Goal: Task Accomplishment & Management: Manage account settings

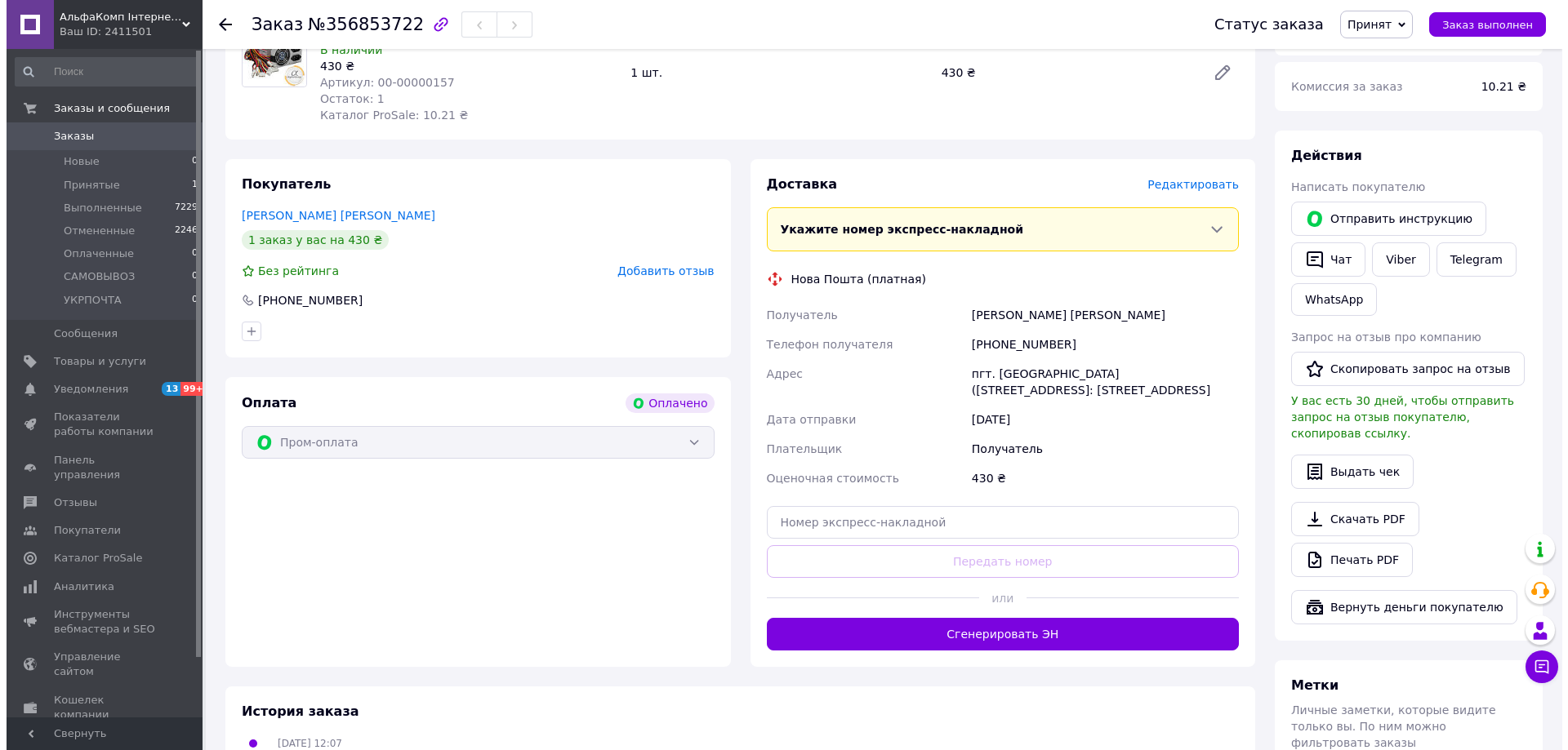
scroll to position [245, 0]
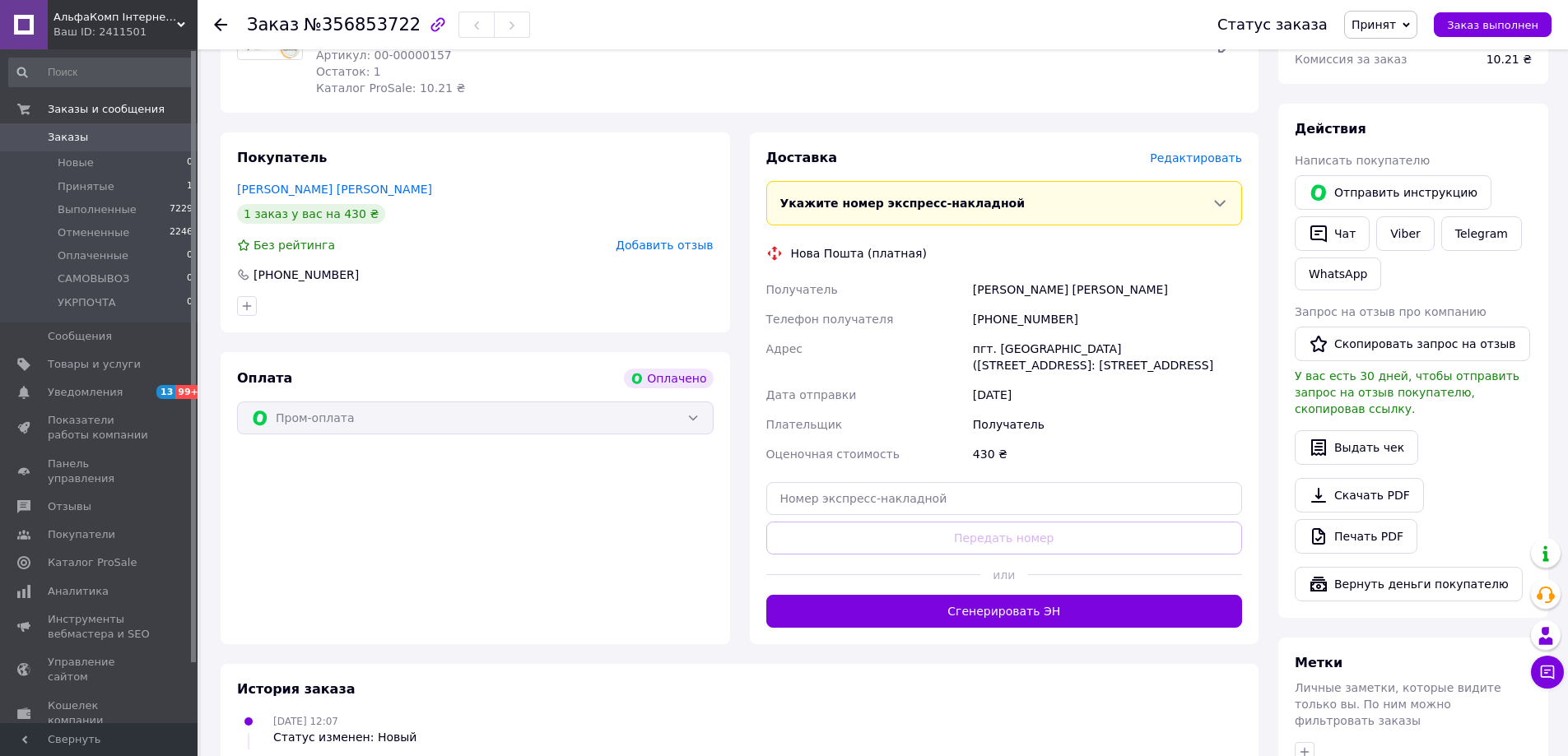
click at [1221, 147] on div "Доставка Редактировать Укажите номер экспресс-накладной Обязательно введите ном…" at bounding box center [1004, 389] width 509 height 512
click at [1212, 157] on span "Редактировать" at bounding box center [1195, 158] width 92 height 13
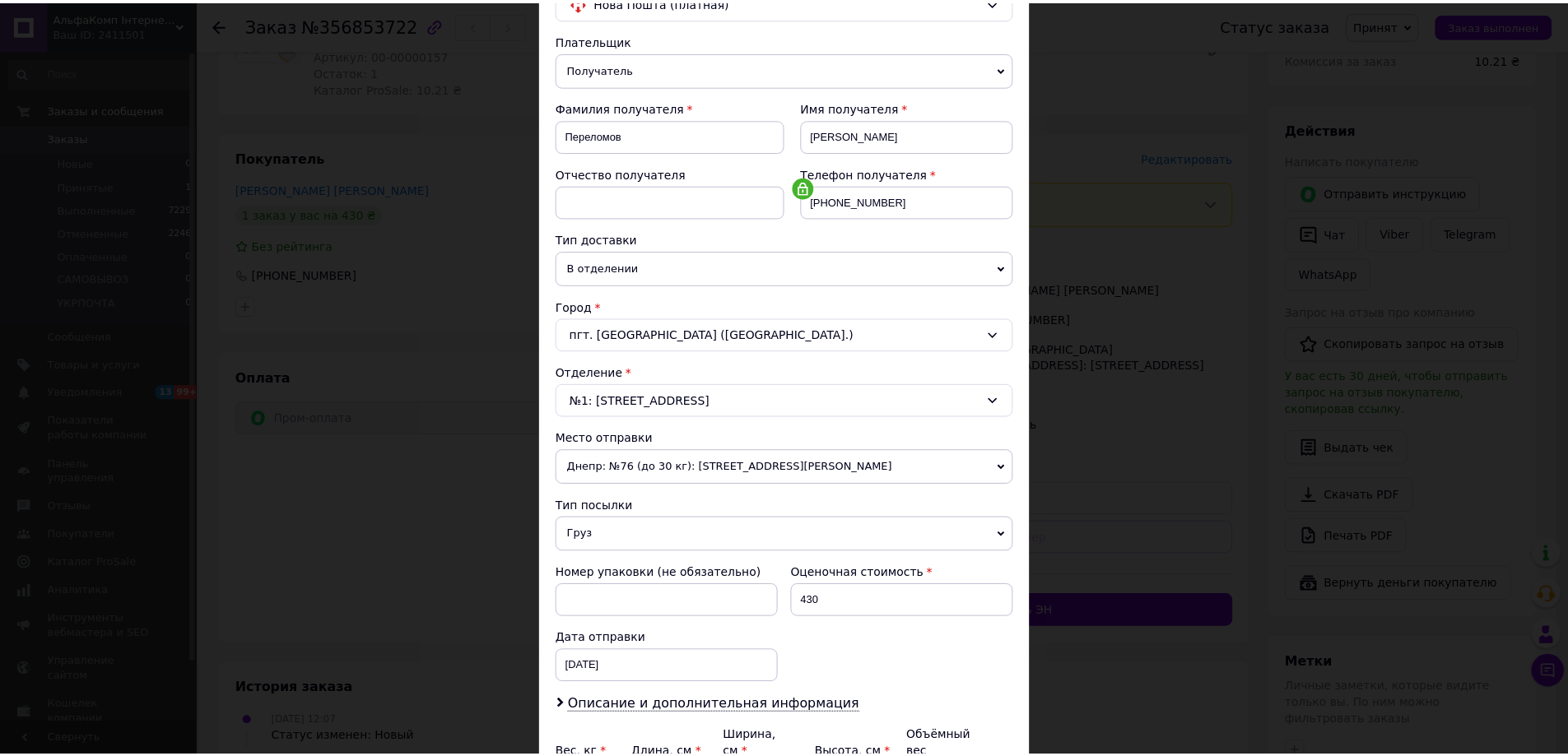
scroll to position [337, 0]
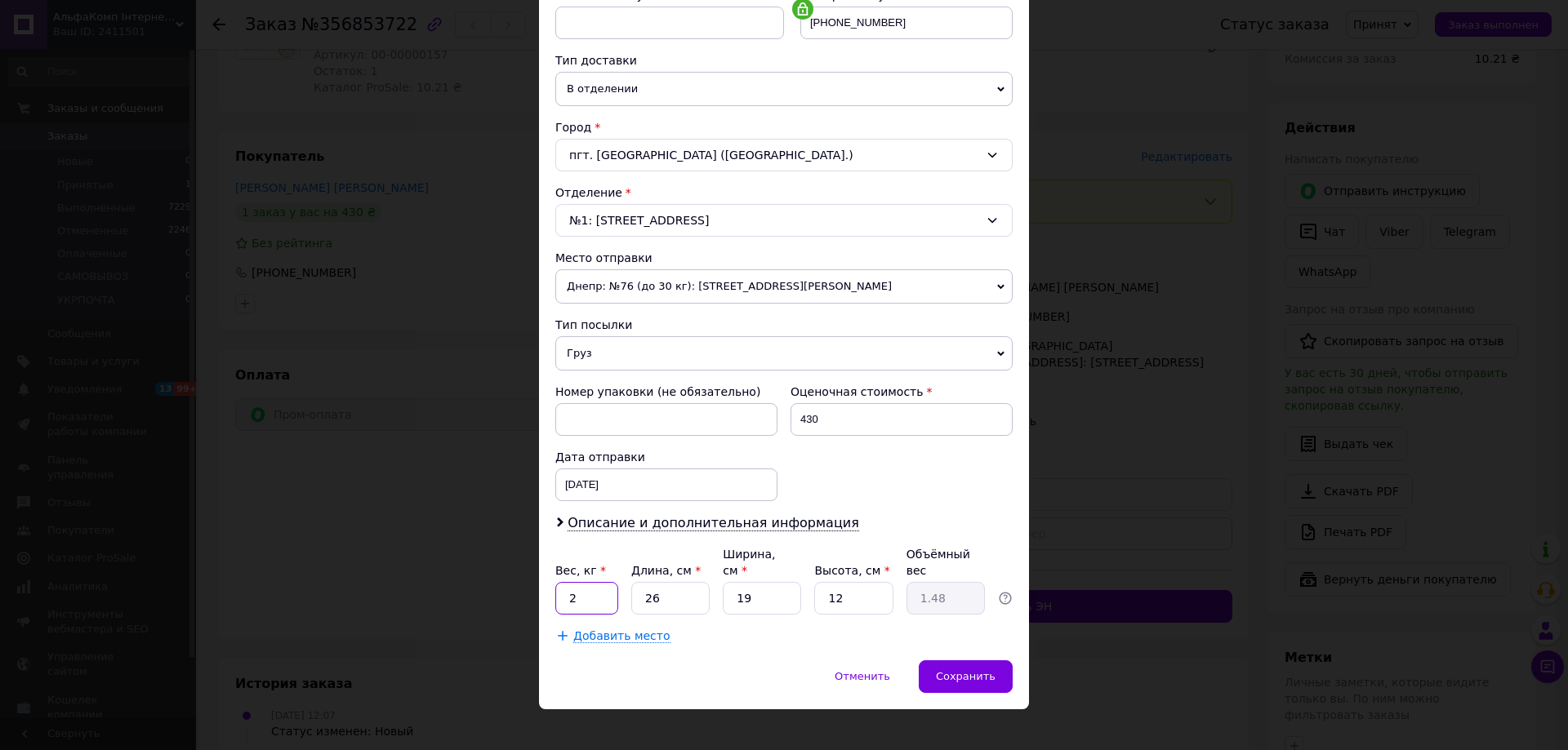
click at [580, 588] on input "2" at bounding box center [586, 598] width 63 height 33
type input "0.9"
click at [669, 583] on input "26" at bounding box center [670, 598] width 78 height 33
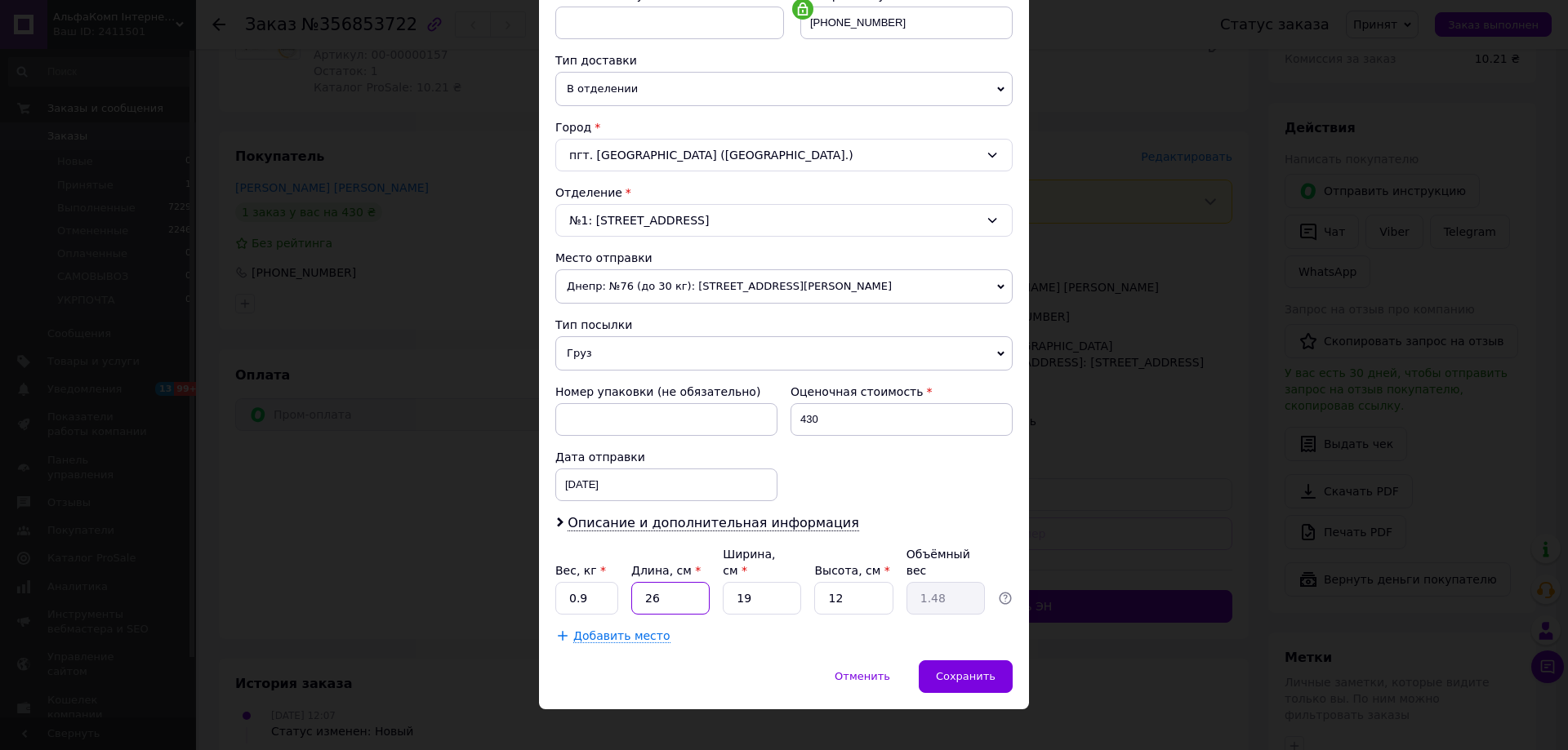
type input "2"
type input "0.11"
type input "24"
type input "1.37"
type input "24"
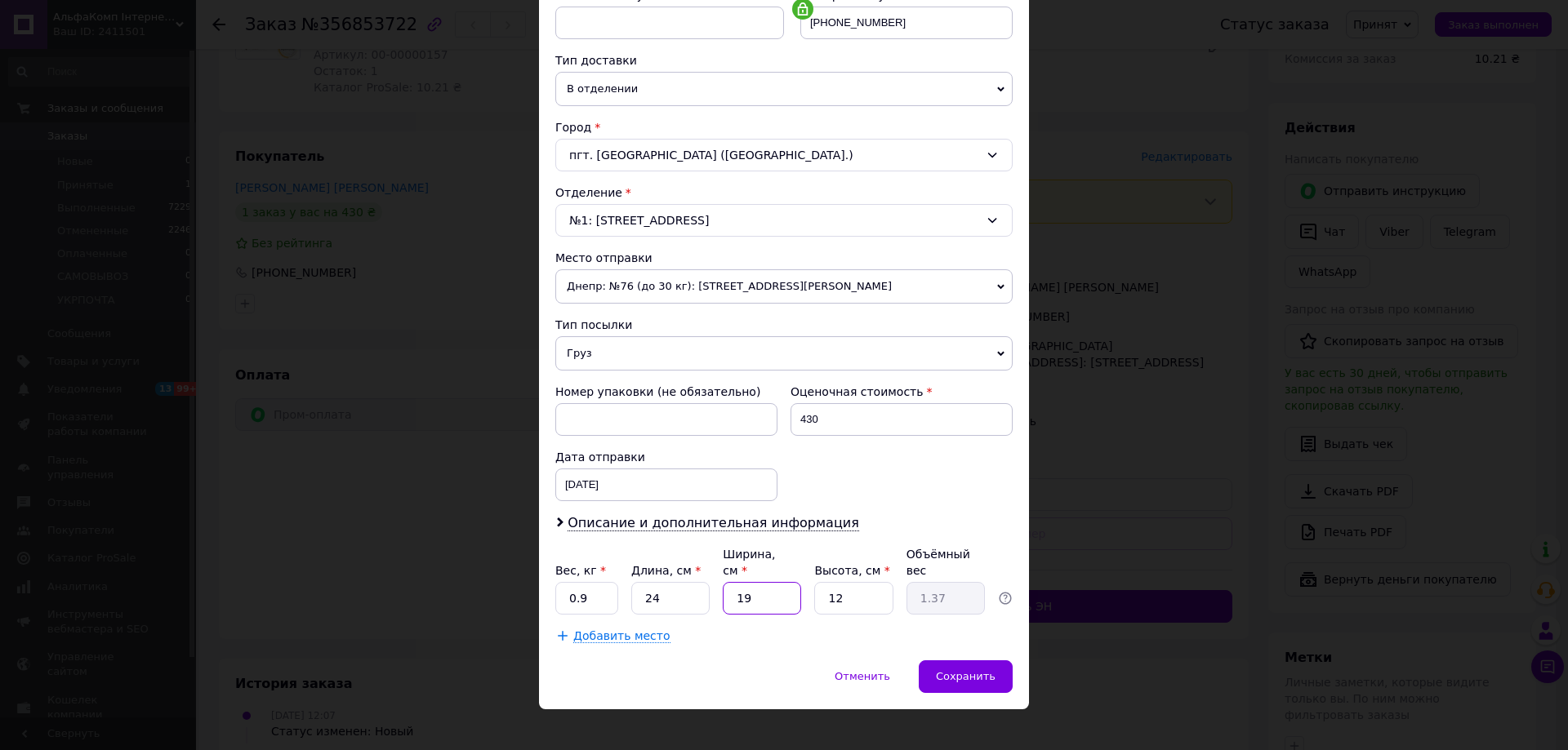
type input "1"
type input "0.1"
type input "17"
type input "1.22"
type input "17"
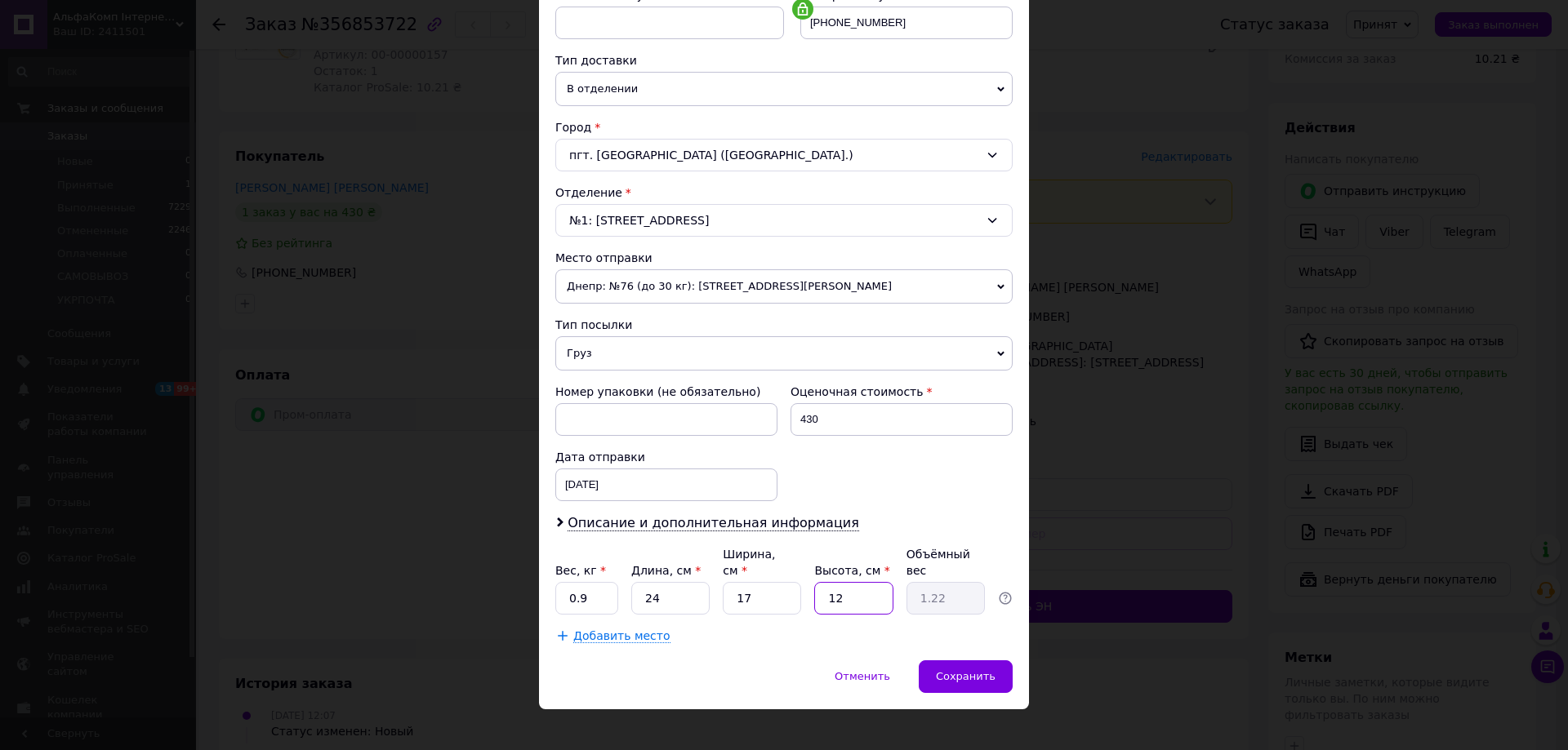
type input "1"
type input "0.1"
type input "10"
type input "1.02"
type input "10"
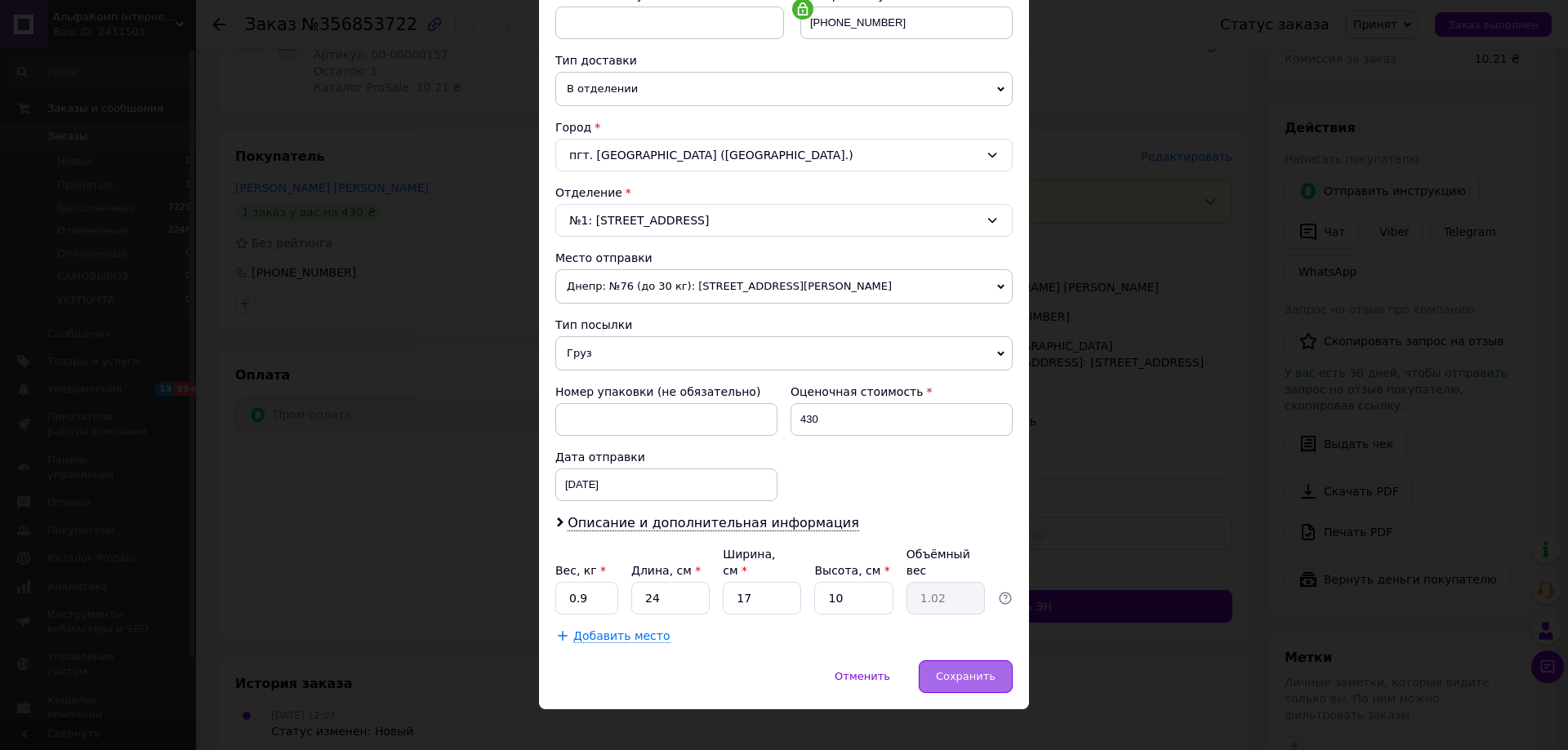
click at [966, 670] on span "Сохранить" at bounding box center [965, 676] width 59 height 12
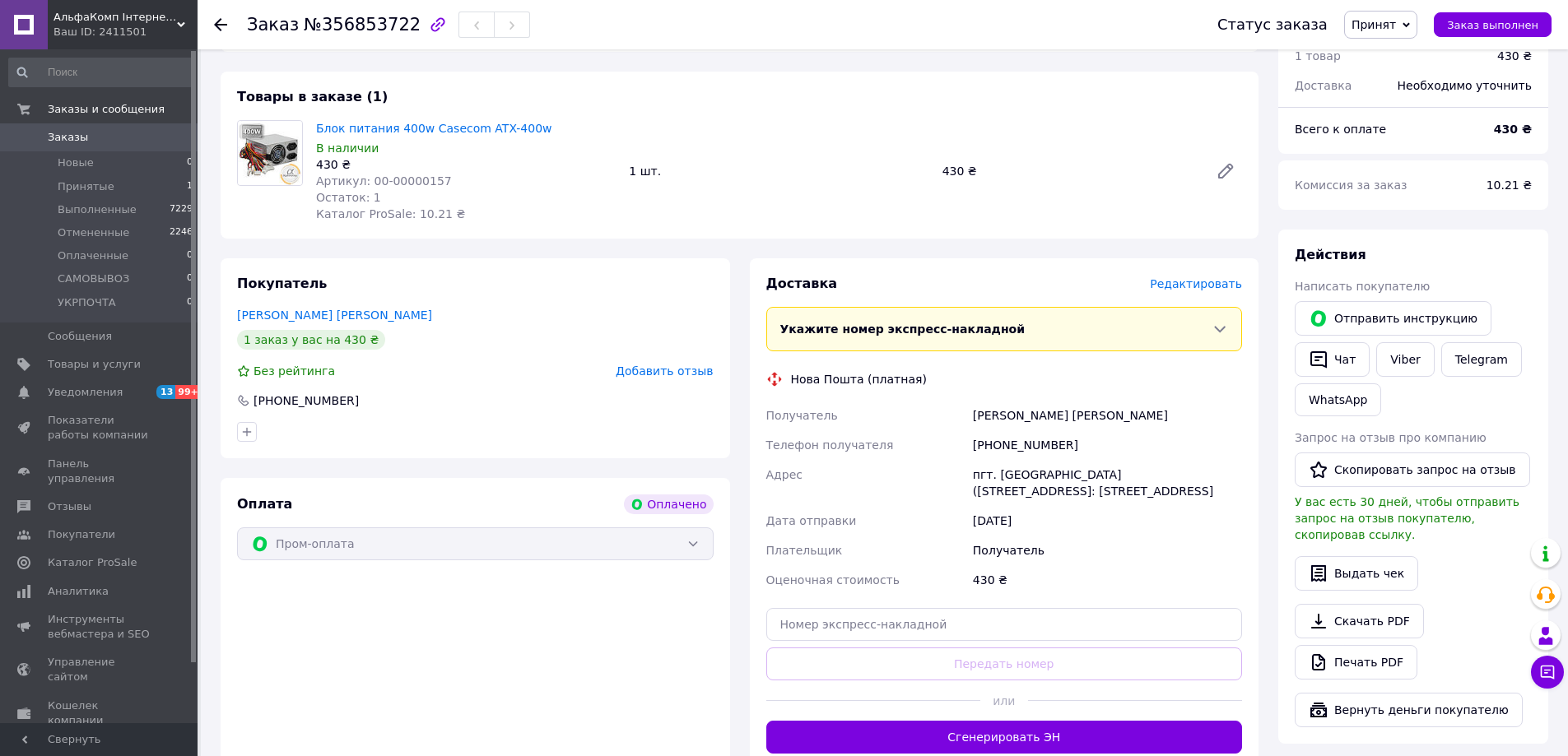
scroll to position [247, 0]
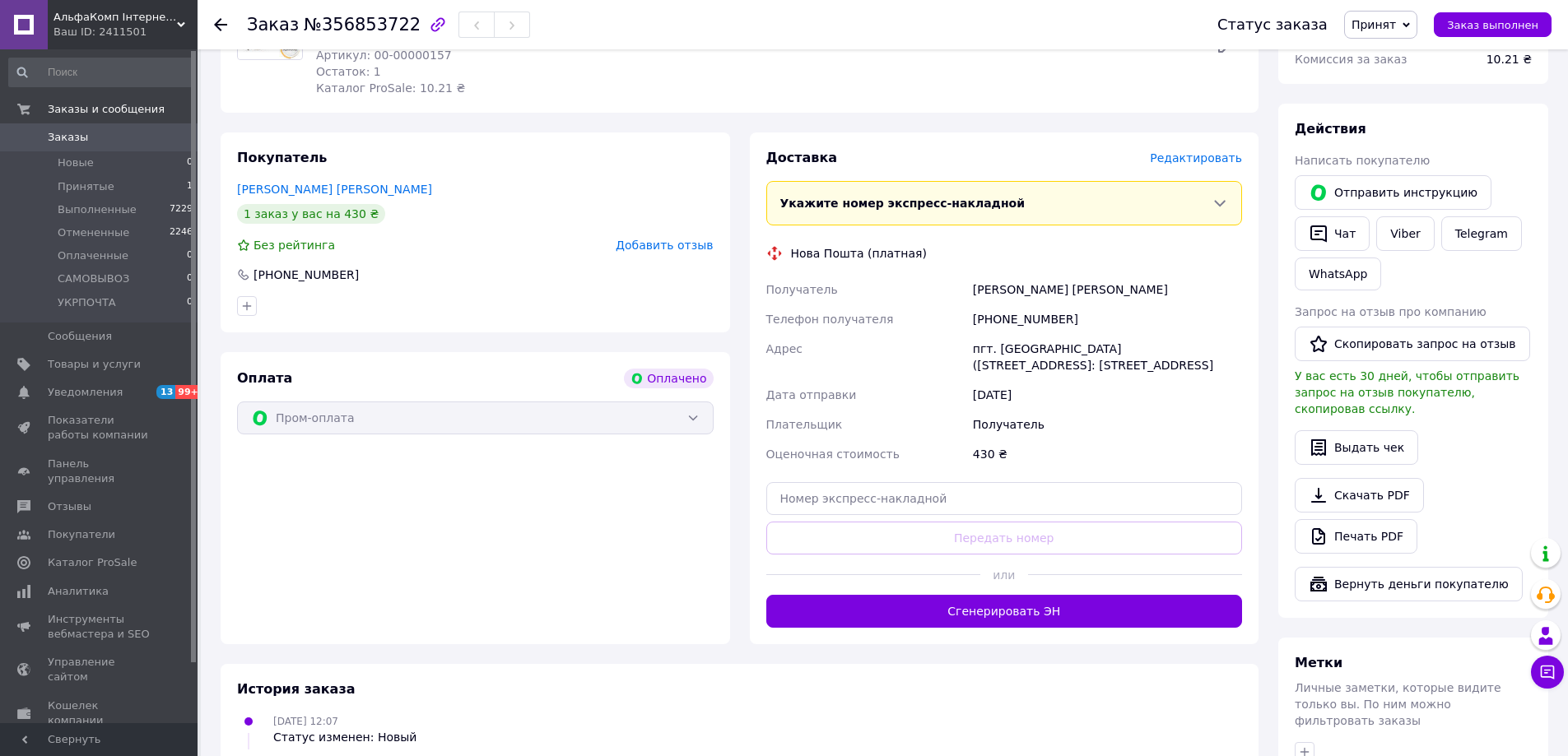
click at [971, 605] on button "Сгенерировать ЭН" at bounding box center [1005, 611] width 476 height 33
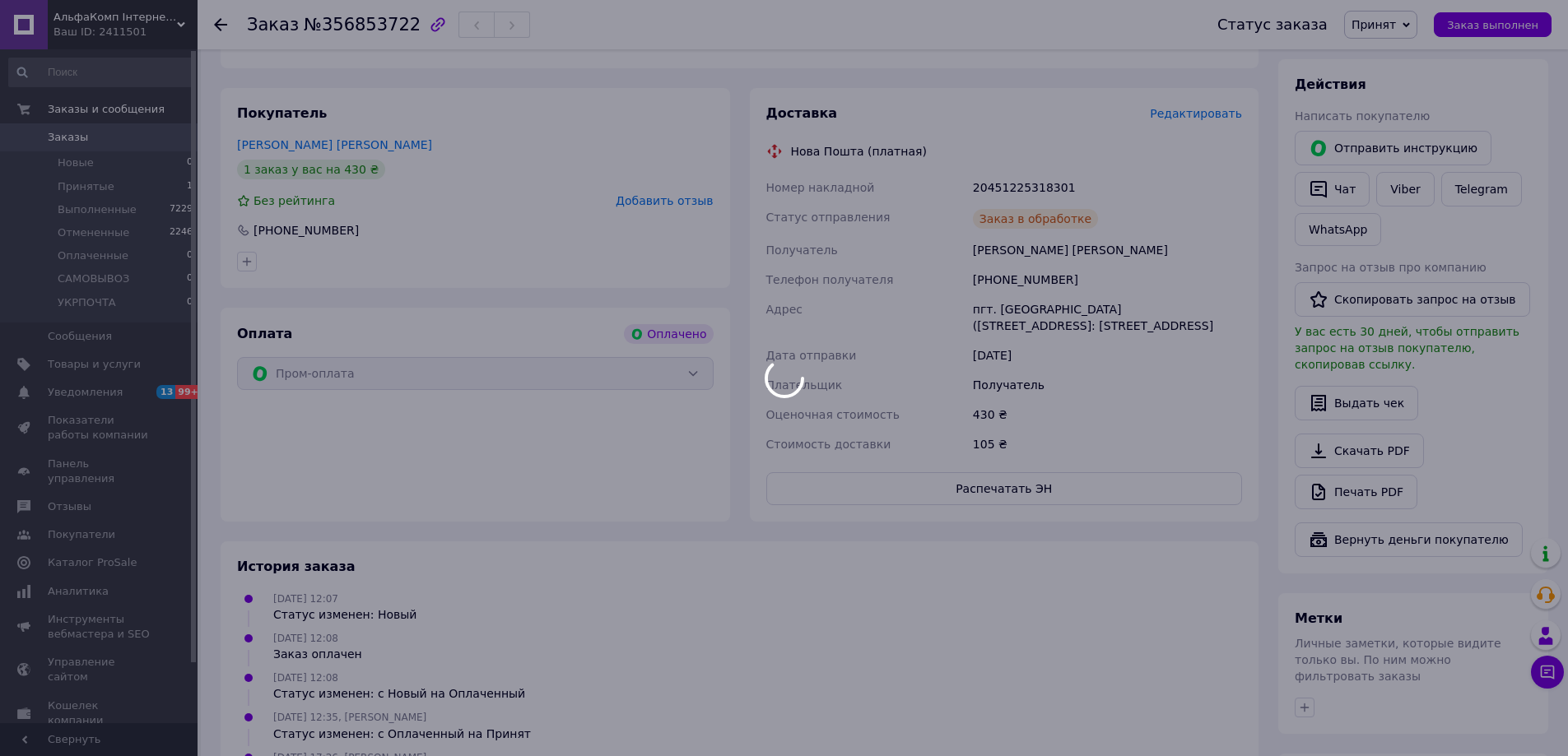
scroll to position [329, 0]
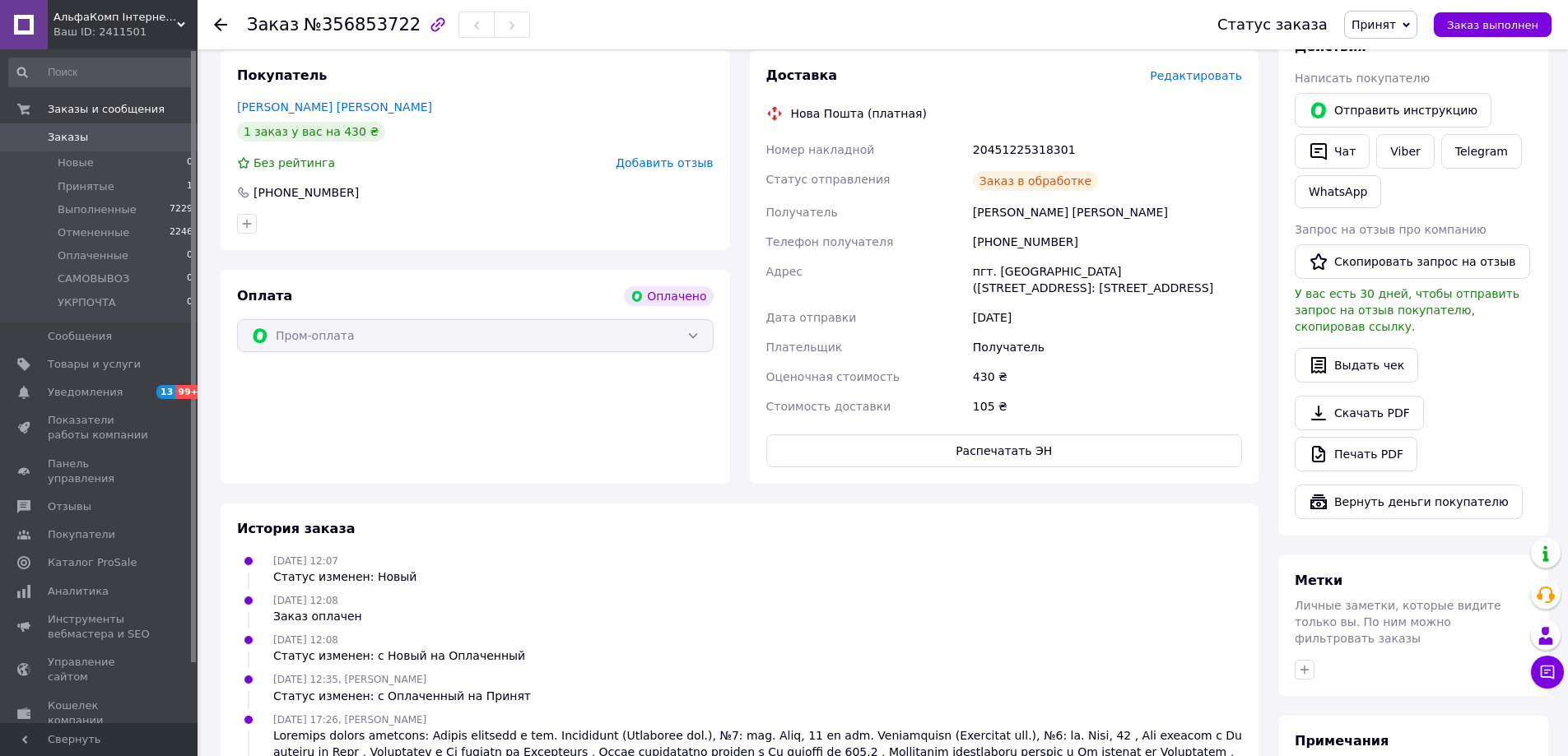
click at [1016, 153] on div "20451225318301" at bounding box center [1107, 149] width 276 height 29
copy div "20451225318301"
click at [1004, 445] on button "Распечатать ЭН" at bounding box center [1005, 451] width 476 height 33
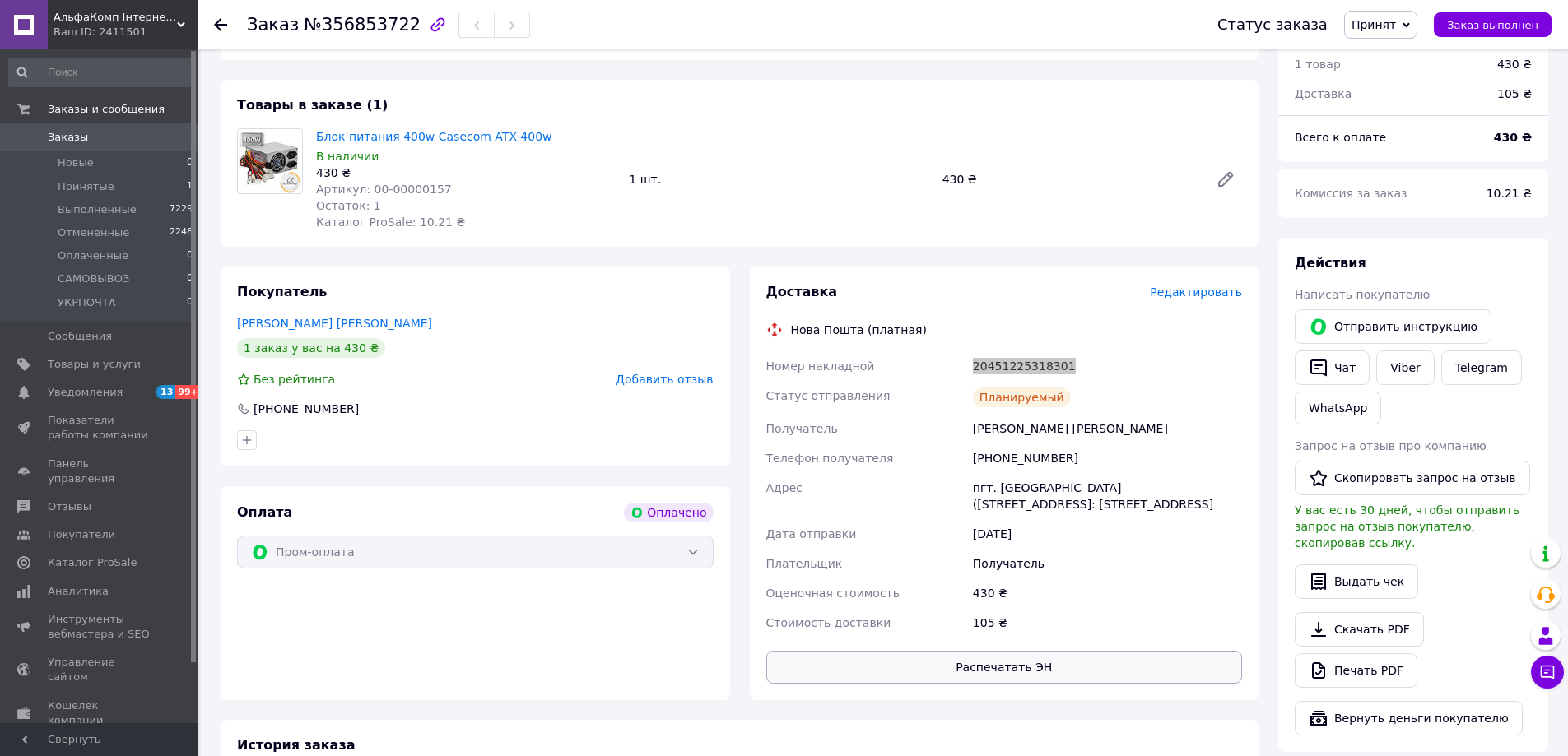
scroll to position [0, 0]
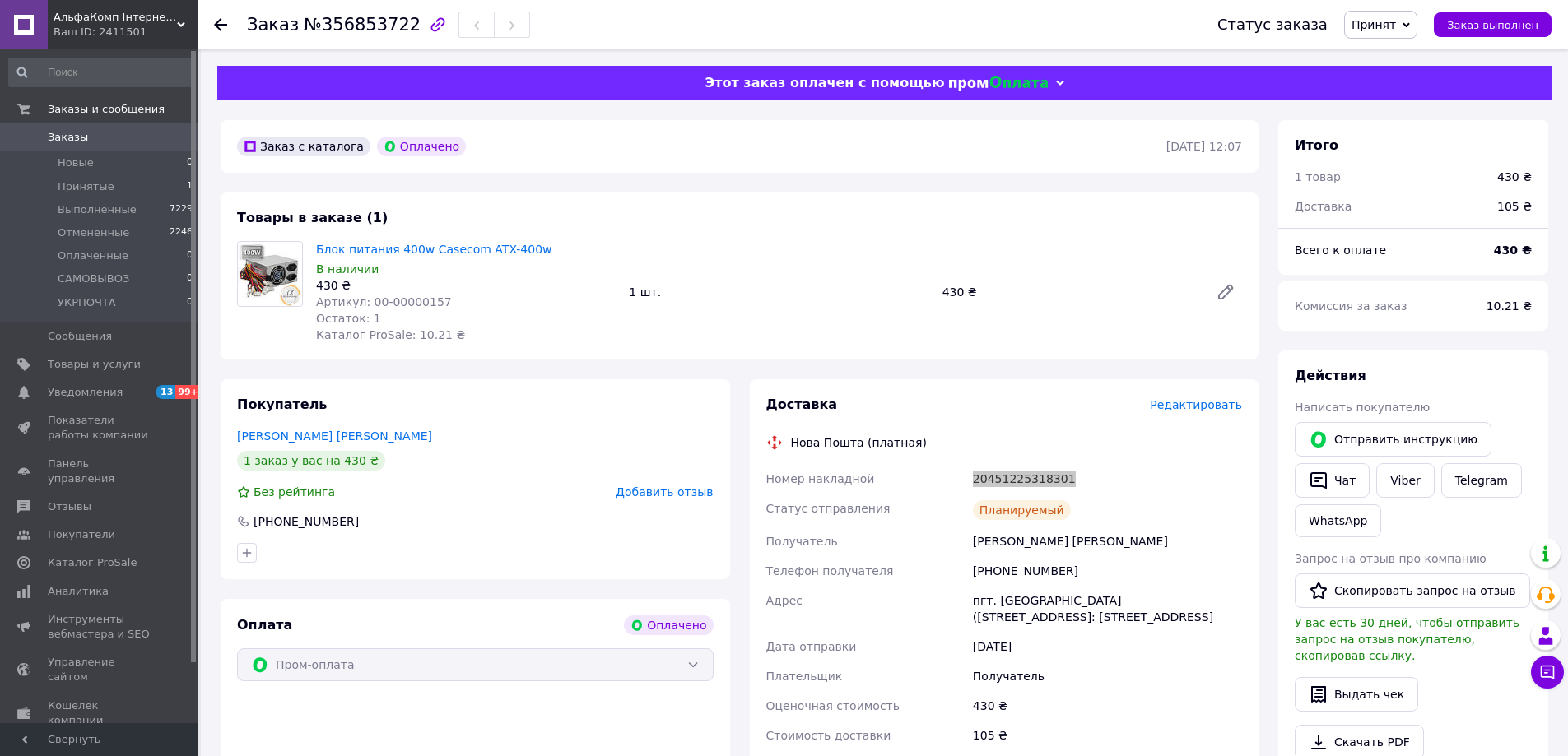
drag, startPoint x: 1350, startPoint y: 476, endPoint x: 1356, endPoint y: 458, distance: 19.0
click at [1350, 476] on button "Чат" at bounding box center [1332, 480] width 75 height 34
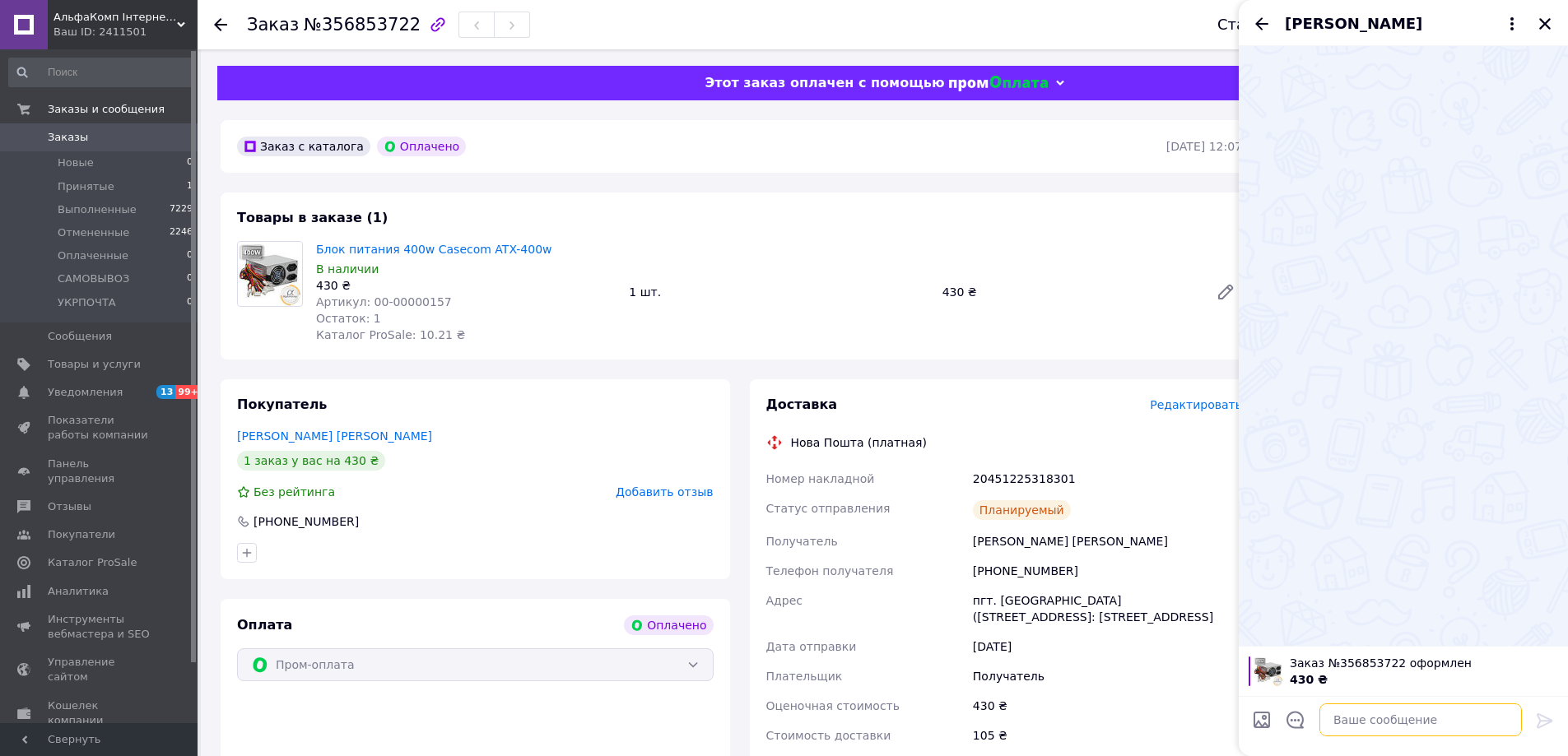
click at [1384, 713] on textarea at bounding box center [1420, 720] width 202 height 33
paste textarea "20451225318301 промОплата (Волинська обл) смт. Благодатне НП1 Переломов Юрій"
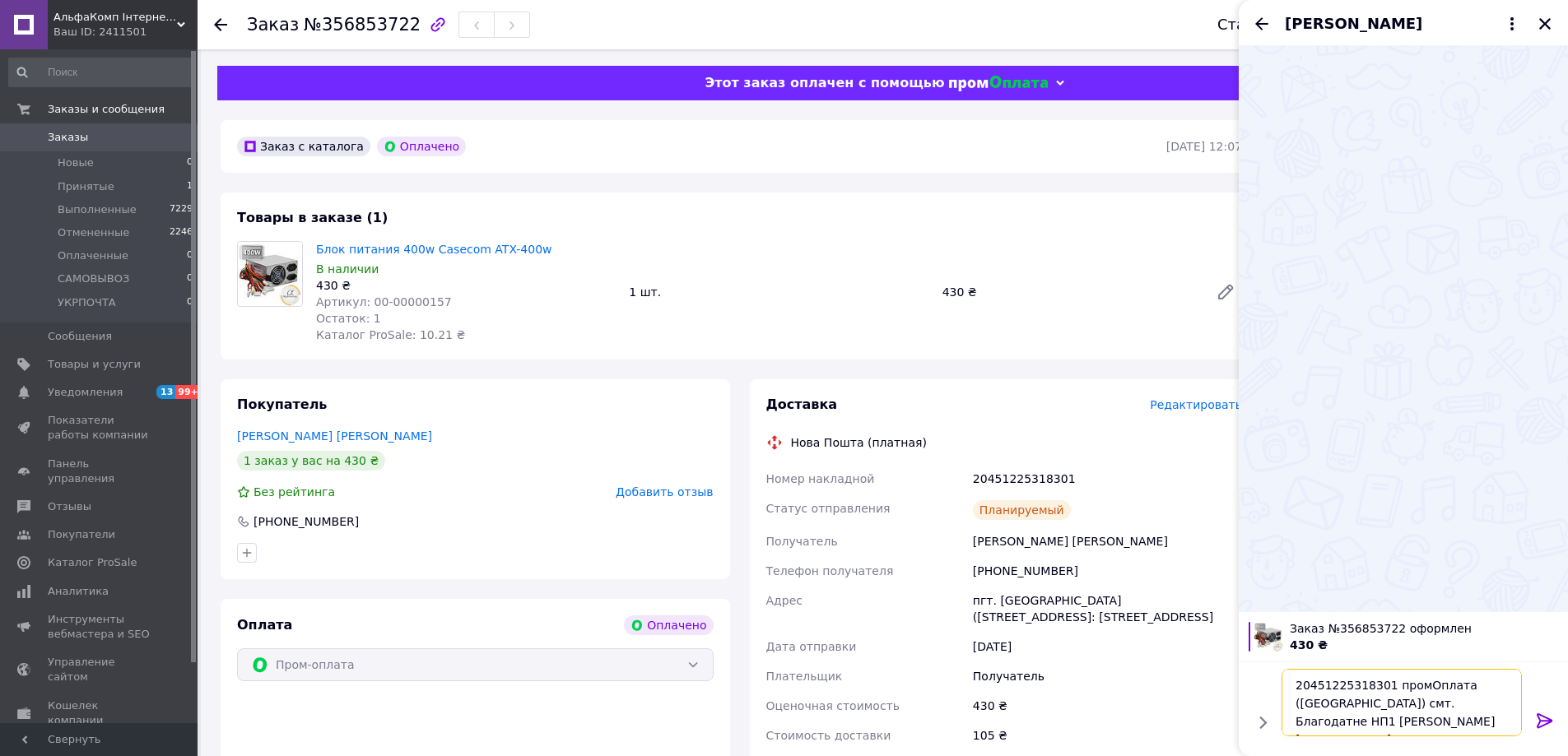
scroll to position [2, 0]
drag, startPoint x: 1455, startPoint y: 686, endPoint x: 1302, endPoint y: 725, distance: 157.9
click at [1302, 725] on textarea "20451225318301 промОплата (Волинська обл) смт. Благодатне НП1 Переломов Юрій" at bounding box center [1404, 702] width 235 height 67
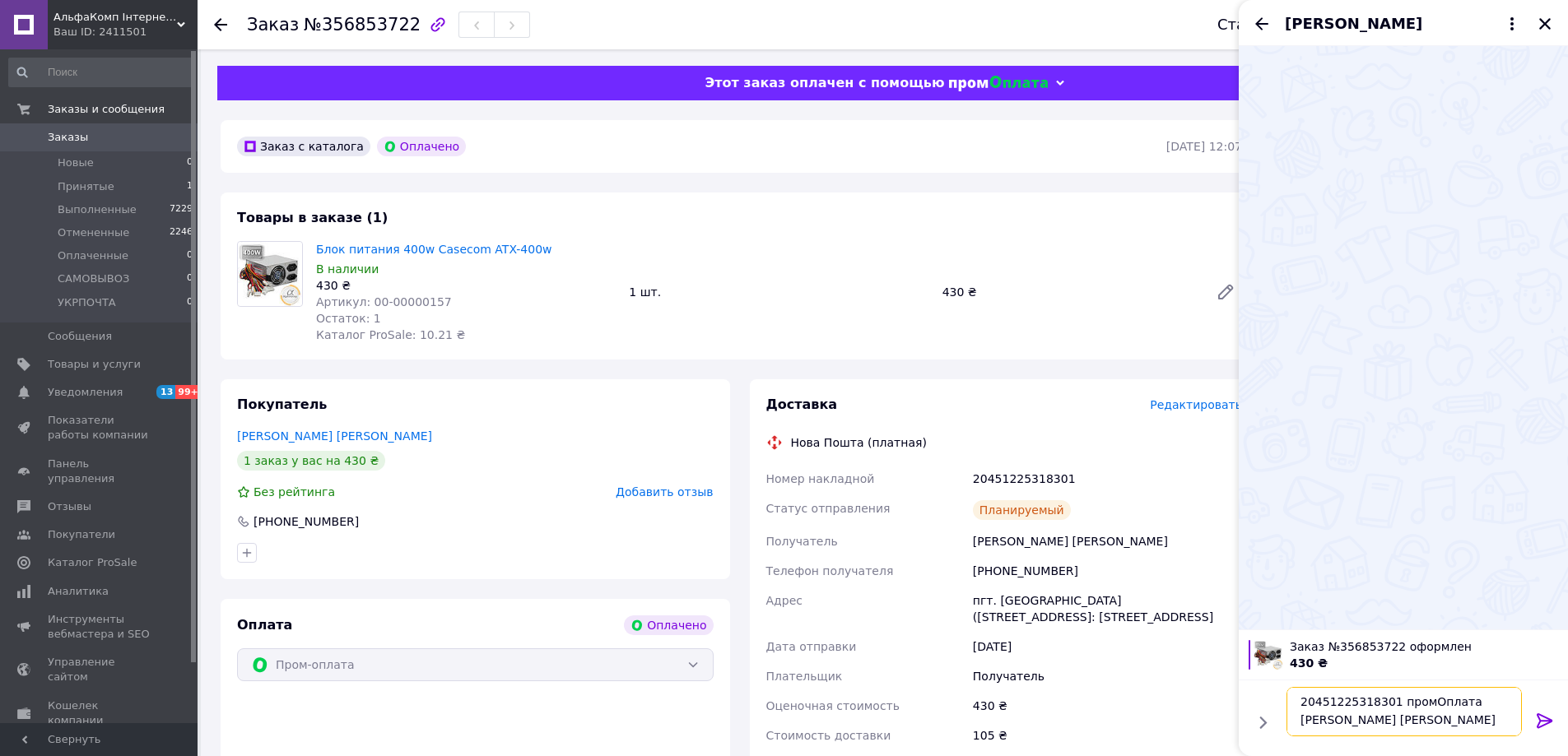
scroll to position [0, 0]
type textarea "20451225318301 промОплата Переломов Юрій"
click at [1545, 718] on icon at bounding box center [1544, 721] width 20 height 20
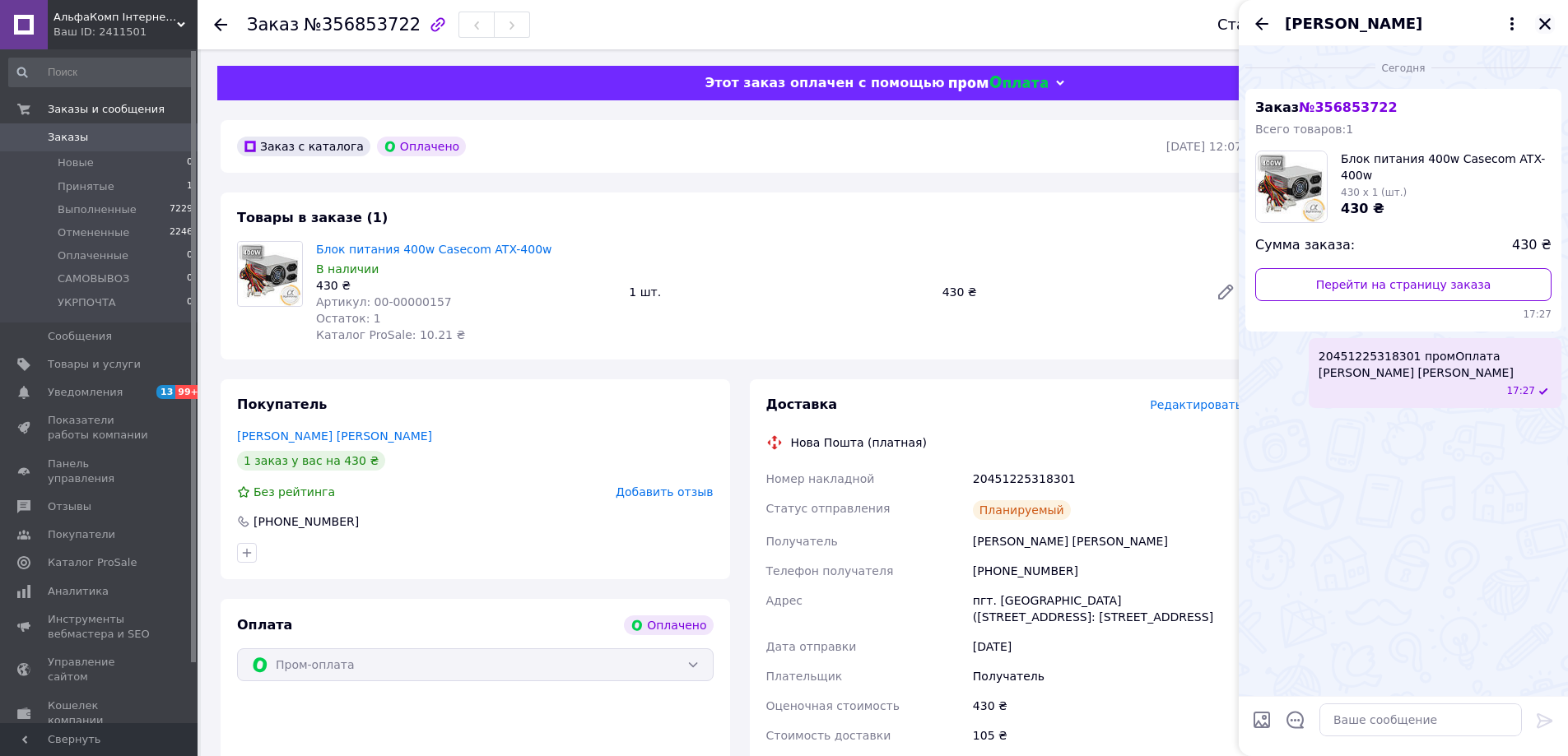
click at [1547, 24] on icon "Закрыть" at bounding box center [1545, 24] width 15 height 15
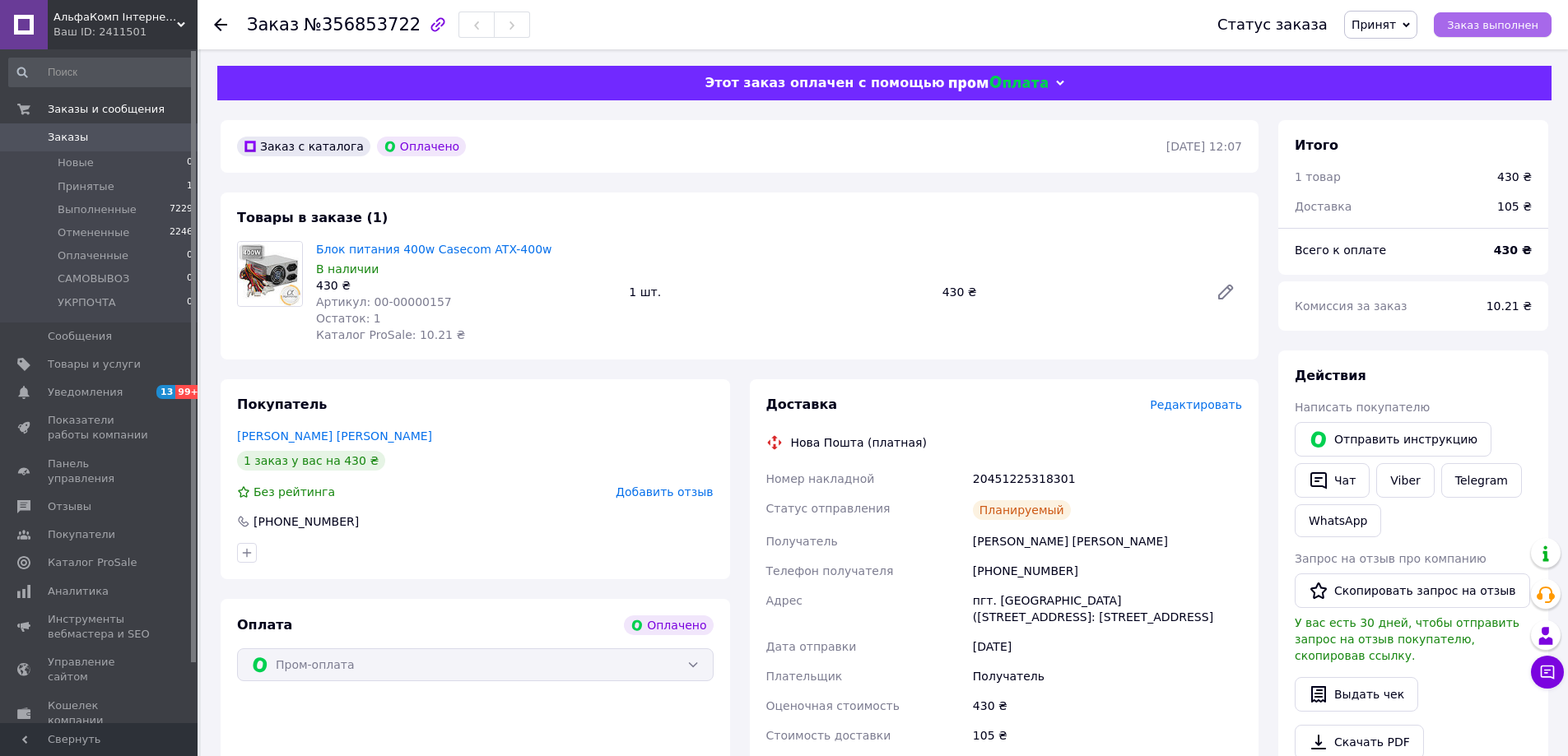
click at [1511, 22] on span "Заказ выполнен" at bounding box center [1492, 25] width 91 height 12
